Goal: Understand process/instructions: Learn about a topic

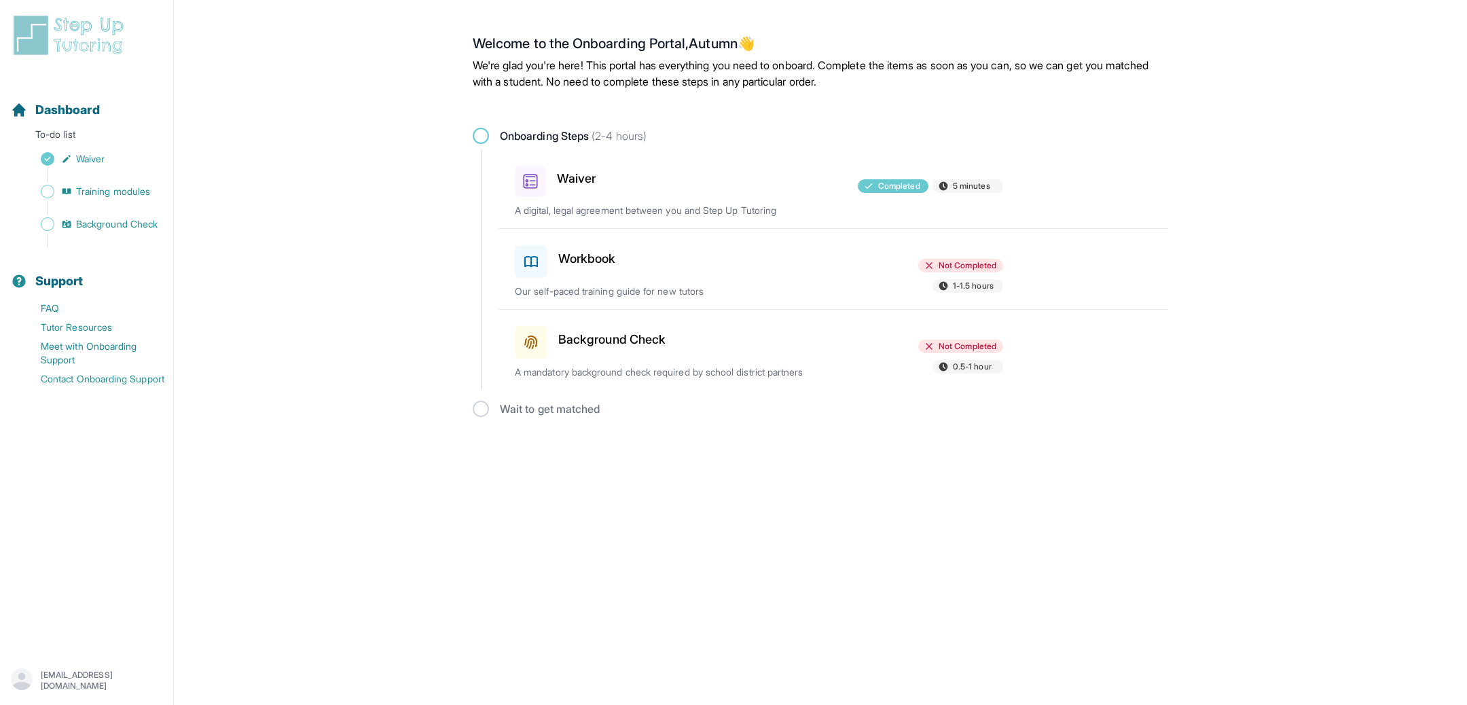
click at [792, 273] on div at bounding box center [759, 259] width 158 height 38
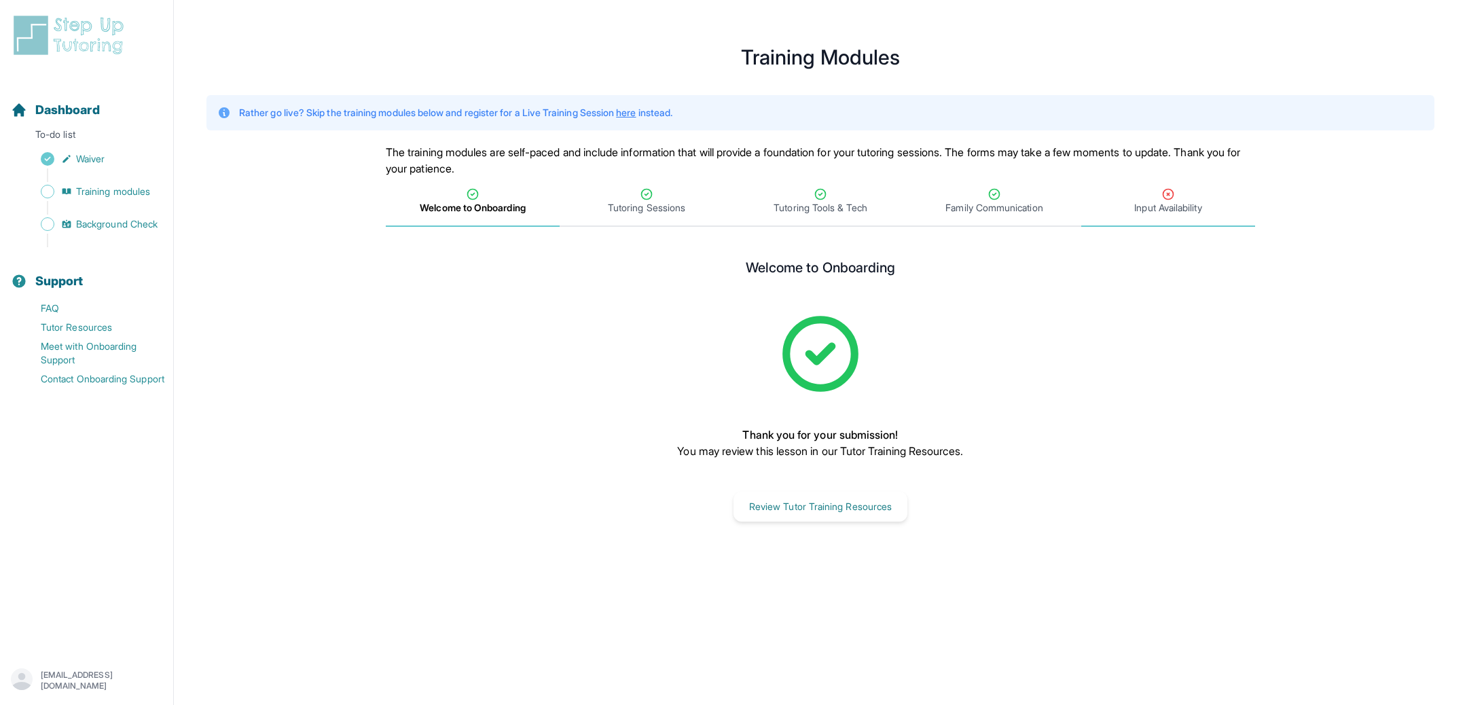
click at [1152, 210] on span "Input Availability" at bounding box center [1167, 208] width 67 height 14
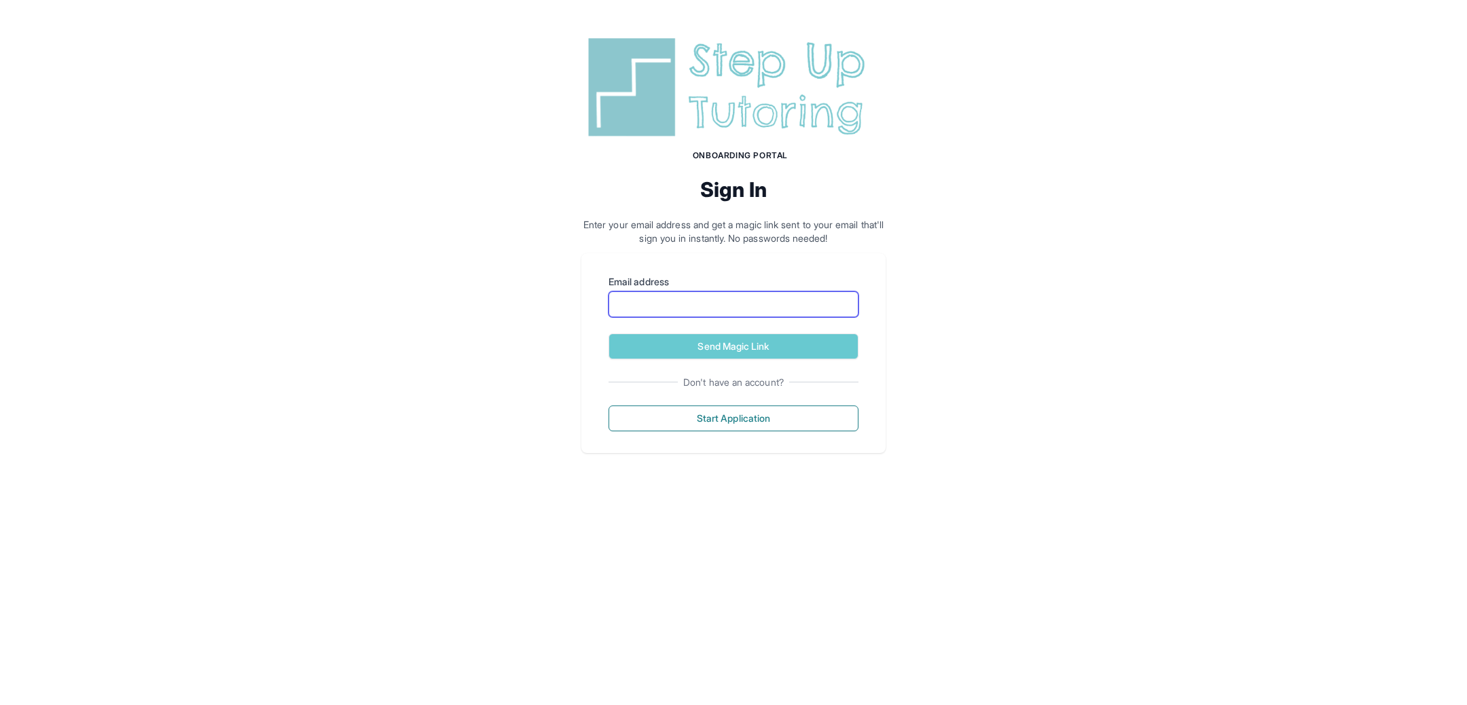
click at [660, 295] on input "Email address" at bounding box center [733, 304] width 250 height 26
type input "**********"
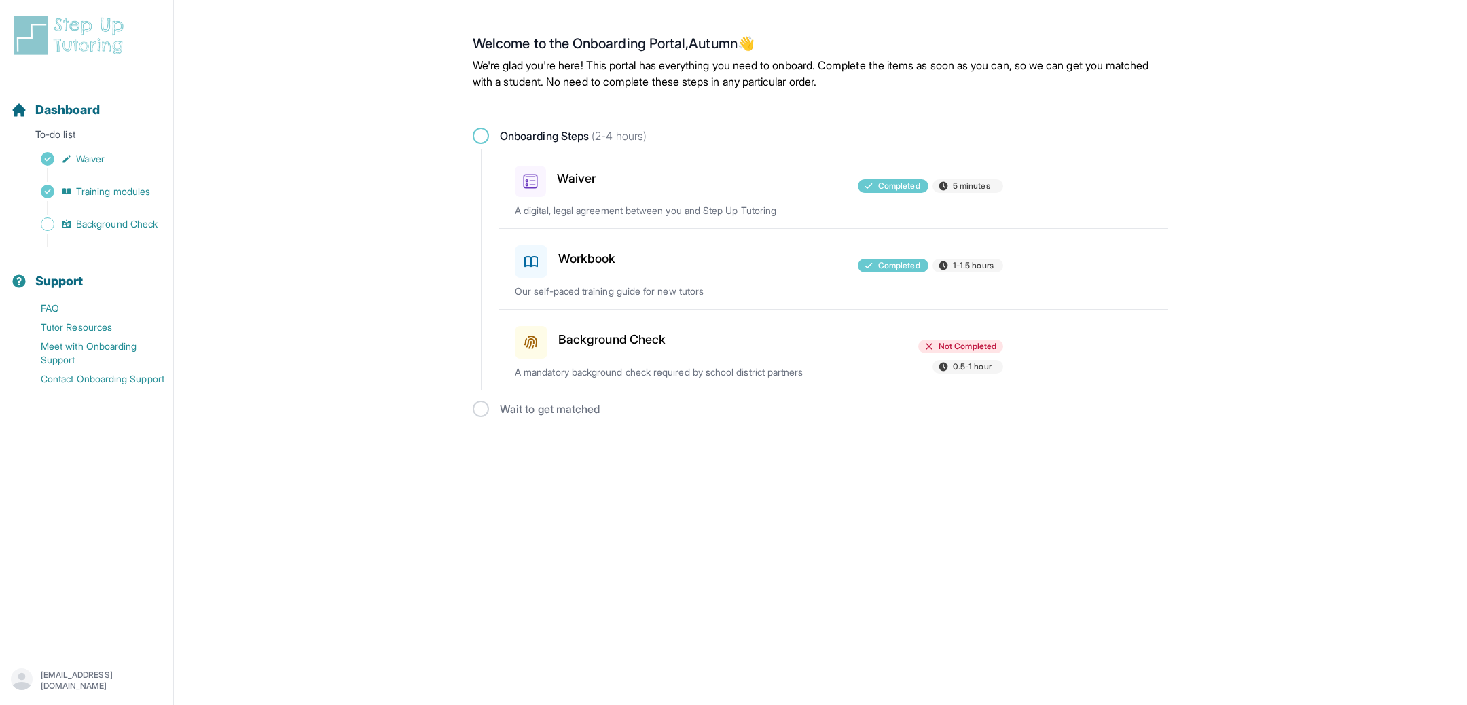
click at [622, 376] on p "A mandatory background check required by school district partners" at bounding box center [674, 372] width 318 height 14
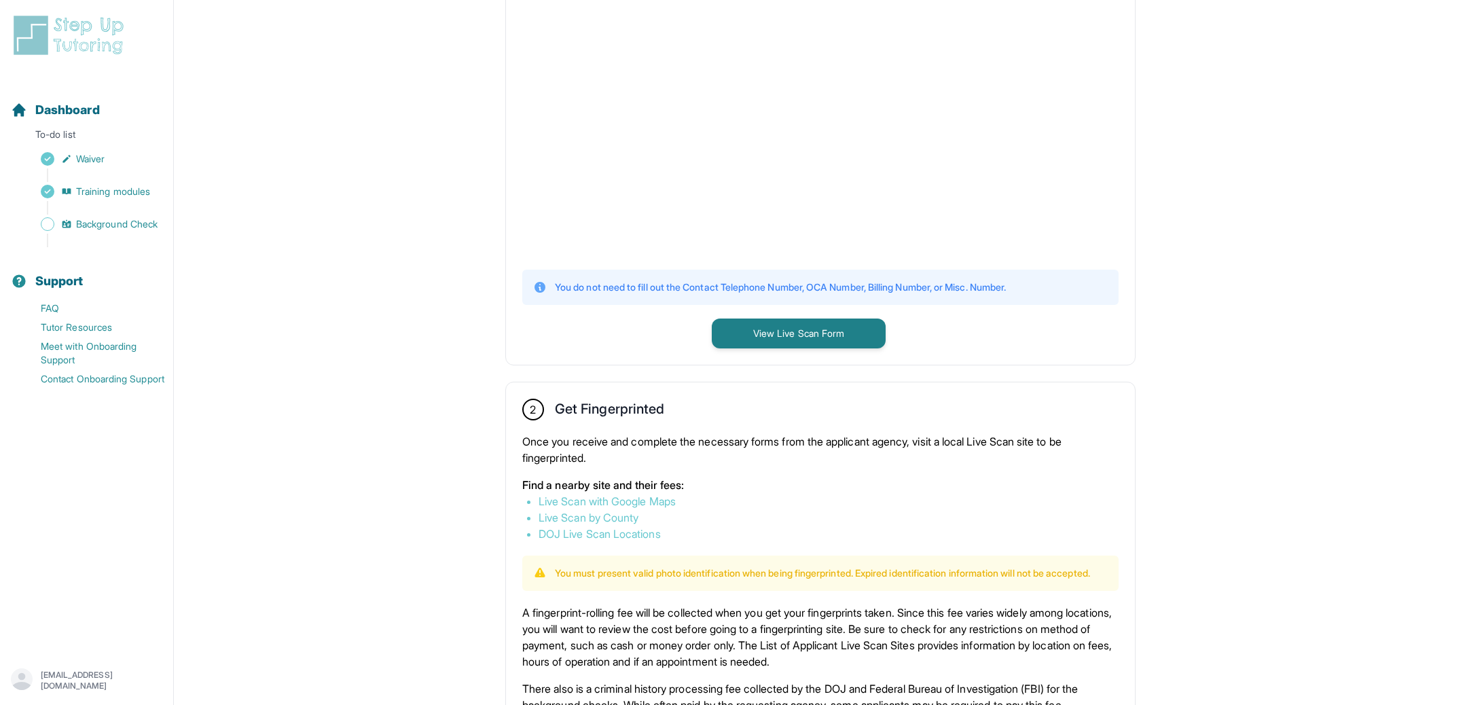
scroll to position [746, 0]
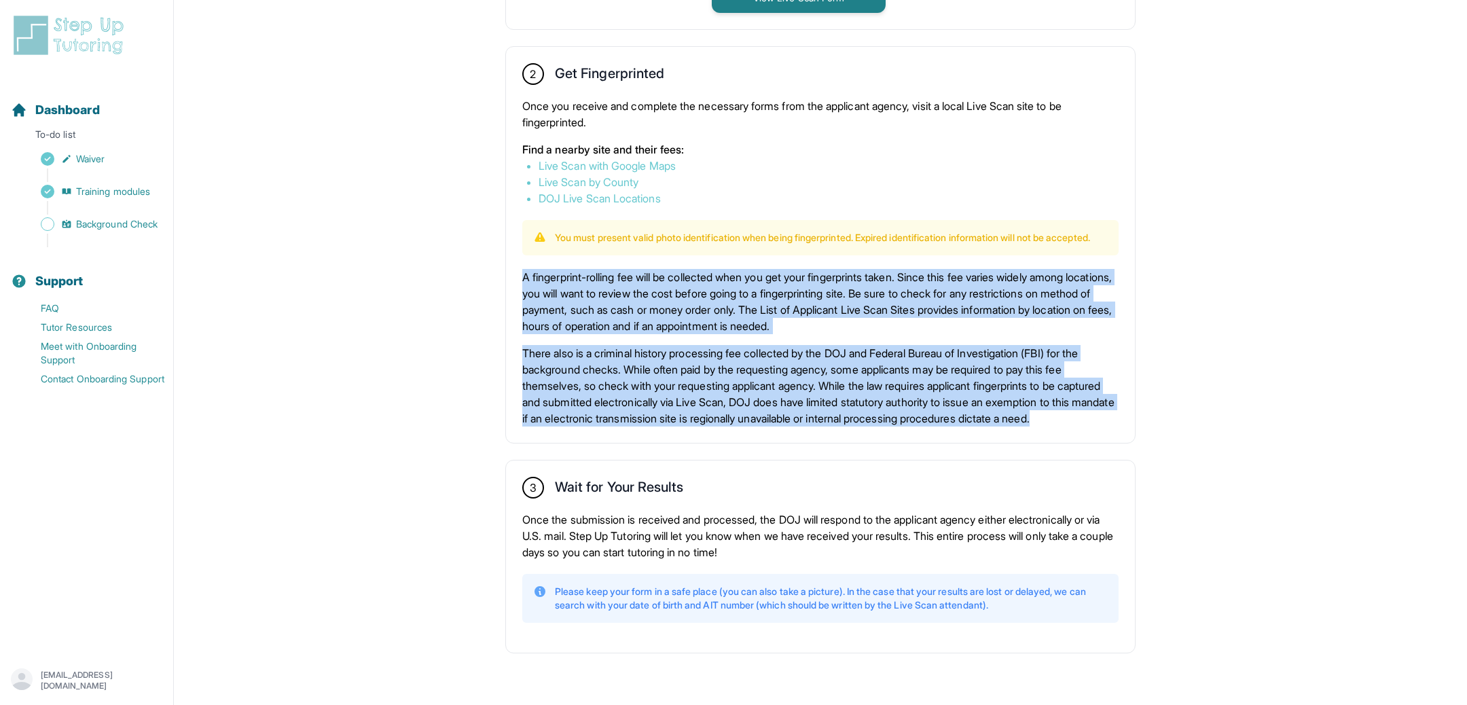
drag, startPoint x: 525, startPoint y: 262, endPoint x: 753, endPoint y: 414, distance: 274.2
click at [753, 414] on div "A fingerprint-rolling fee will be collected when you get your fingerprints take…" at bounding box center [820, 348] width 596 height 158
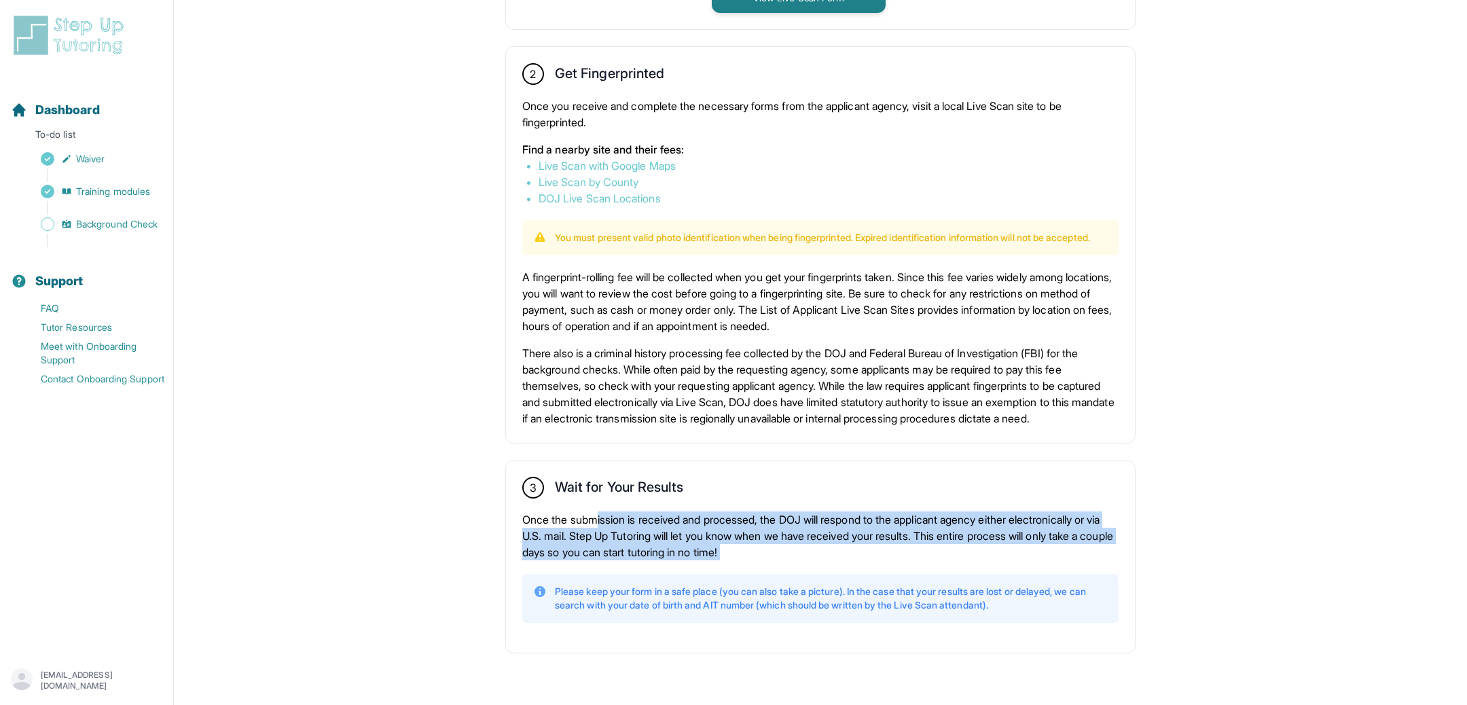
drag, startPoint x: 602, startPoint y: 518, endPoint x: 889, endPoint y: 566, distance: 291.9
click at [889, 567] on div "3 Wait for Your Results Once the submission is received and processed, the DOJ …" at bounding box center [820, 556] width 629 height 192
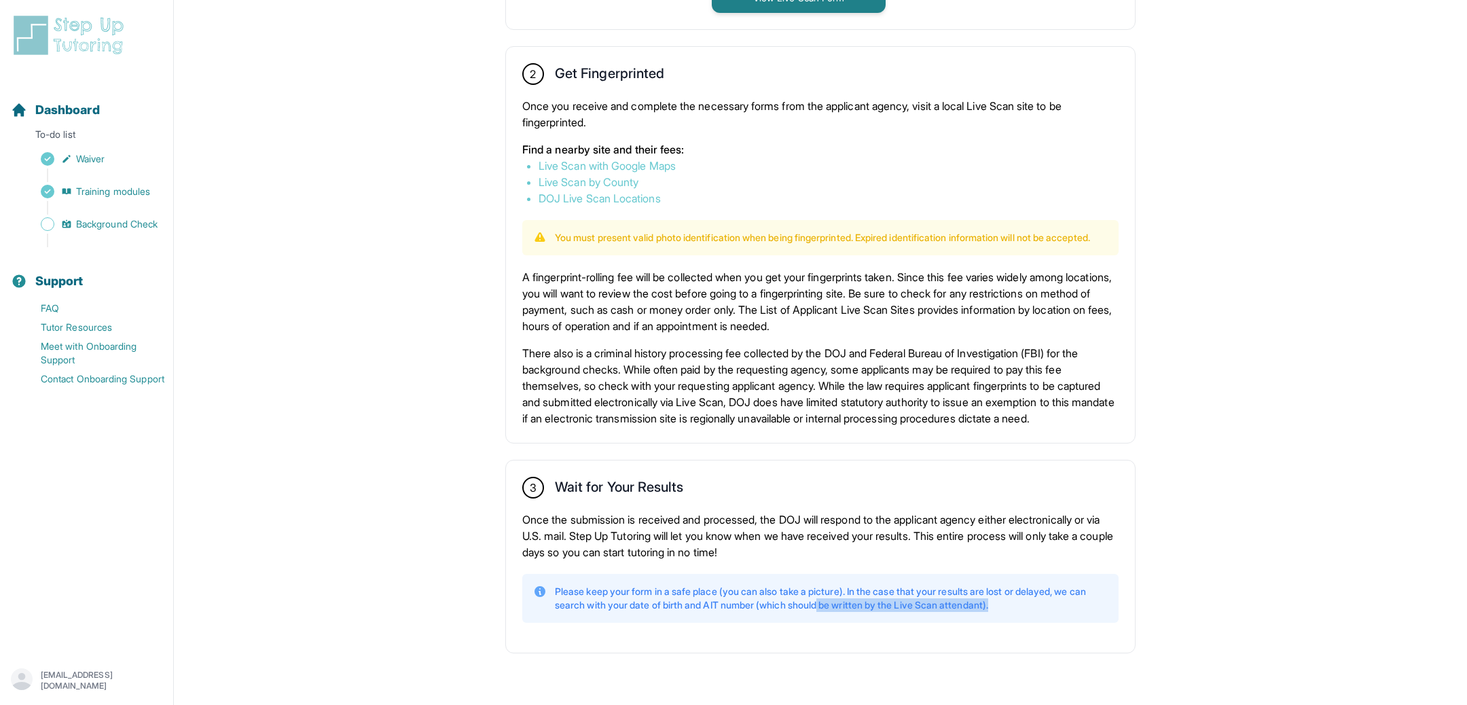
drag, startPoint x: 851, startPoint y: 605, endPoint x: 1006, endPoint y: 648, distance: 160.8
click at [1010, 650] on div "3 Wait for Your Results Once the submission is received and processed, the DOJ …" at bounding box center [820, 556] width 629 height 192
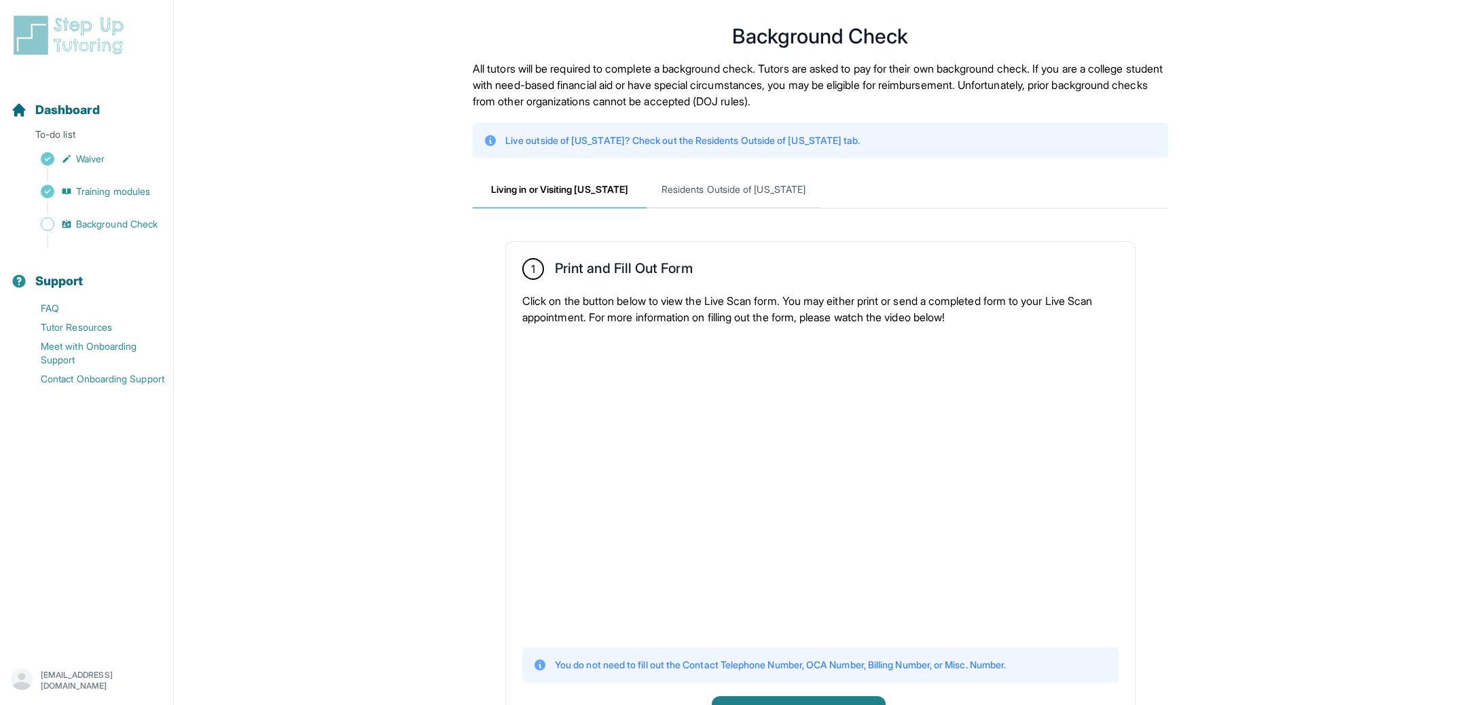
scroll to position [0, 0]
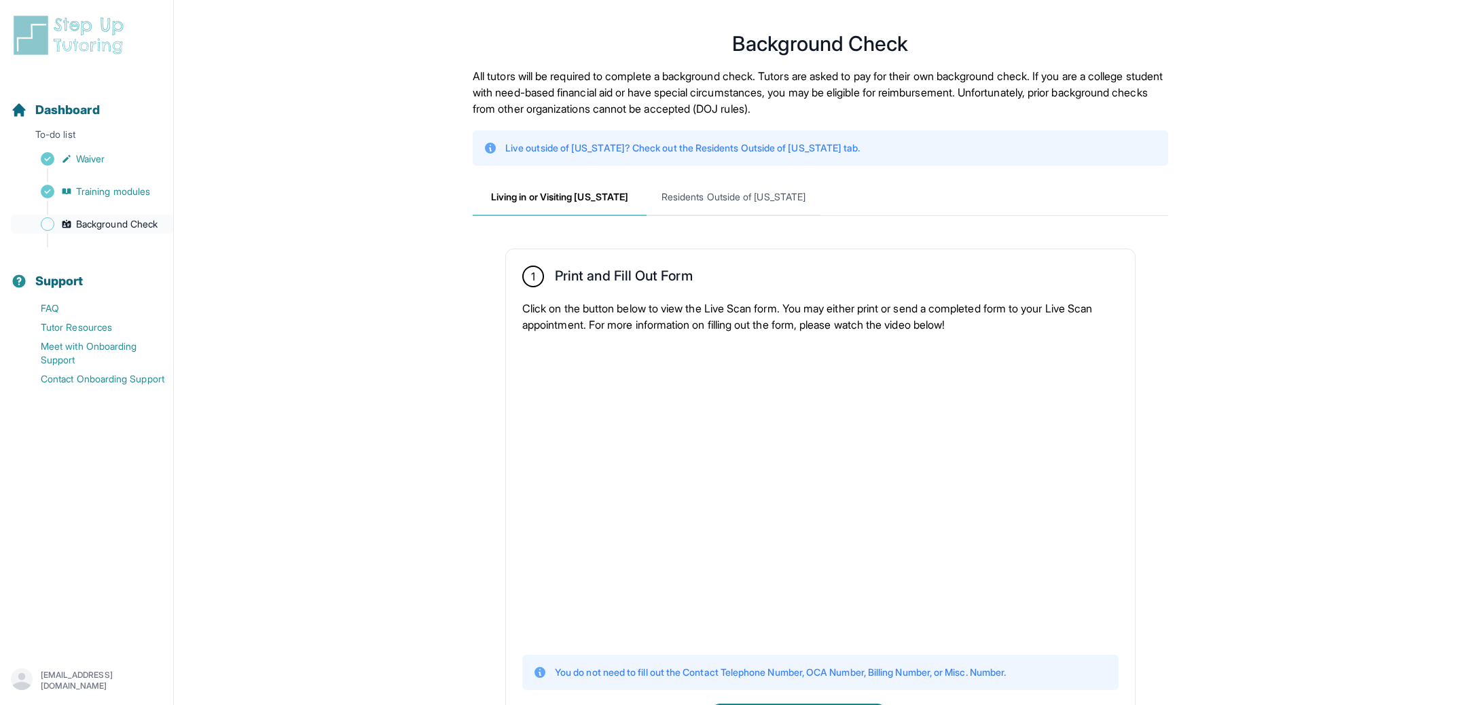
click at [110, 223] on span "Background Check" at bounding box center [116, 224] width 81 height 14
